Goal: Task Accomplishment & Management: Use online tool/utility

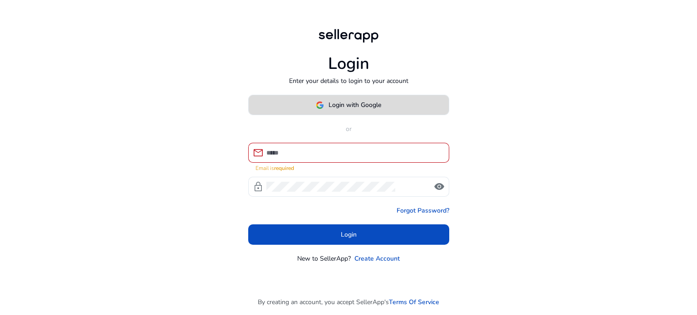
click at [343, 114] on button "Login with Google" at bounding box center [348, 105] width 201 height 20
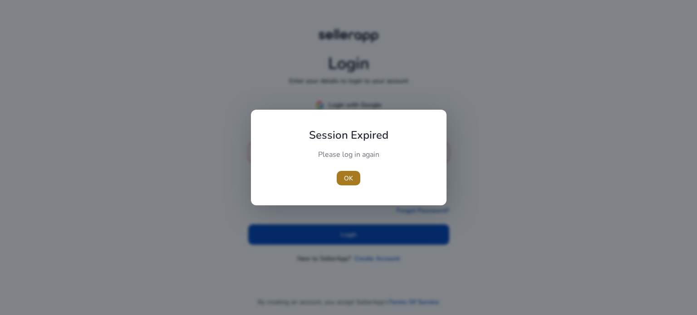
click at [348, 182] on span "OK" at bounding box center [348, 179] width 9 height 10
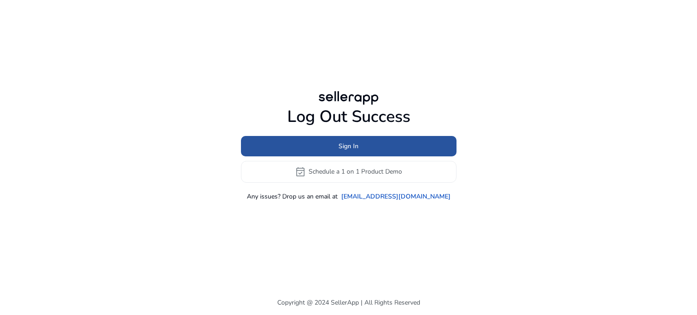
click at [347, 148] on span "Sign In" at bounding box center [348, 146] width 20 height 10
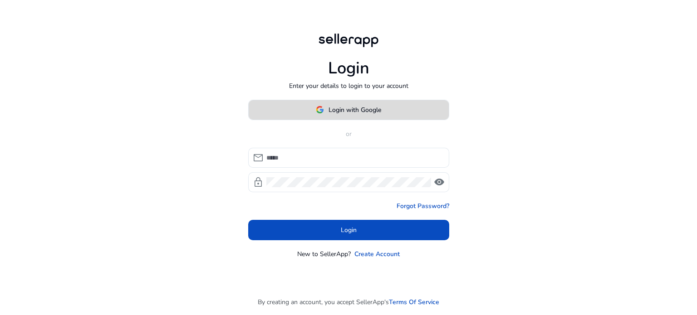
click at [348, 113] on span "Login with Google" at bounding box center [354, 110] width 53 height 10
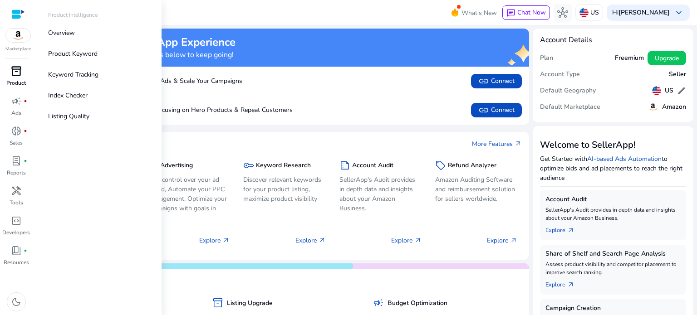
click at [18, 73] on span "inventory_2" at bounding box center [16, 71] width 11 height 11
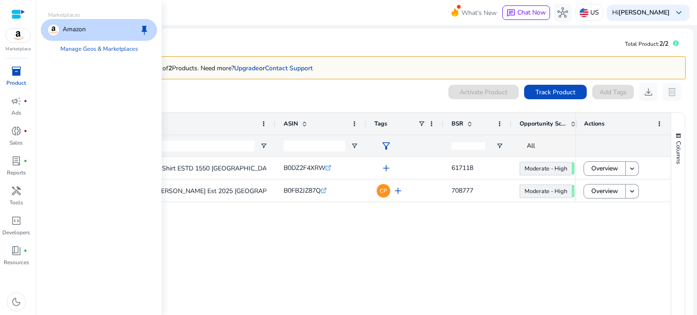
click at [19, 41] on img at bounding box center [18, 36] width 24 height 14
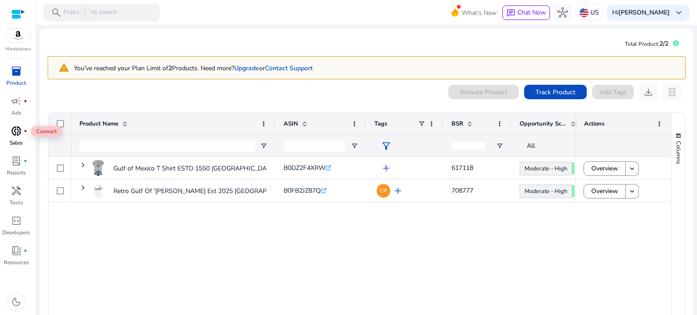
click at [20, 137] on span "donut_small" at bounding box center [16, 131] width 11 height 11
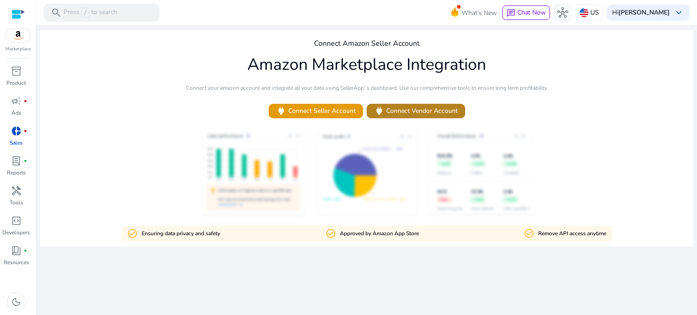
click at [395, 112] on span "power Connect Vendor Account" at bounding box center [416, 111] width 84 height 10
